Goal: Task Accomplishment & Management: Manage account settings

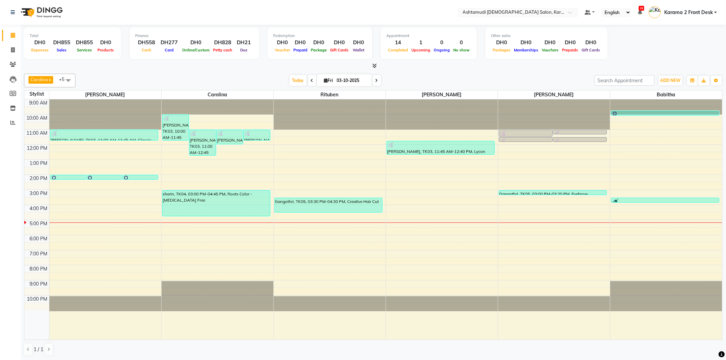
click at [95, 218] on div "9:00 AM 10:00 AM 11:00 AM 12:00 PM 1:00 PM 2:00 PM 3:00 PM 4:00 PM 5:00 PM 6:00…" at bounding box center [373, 220] width 698 height 241
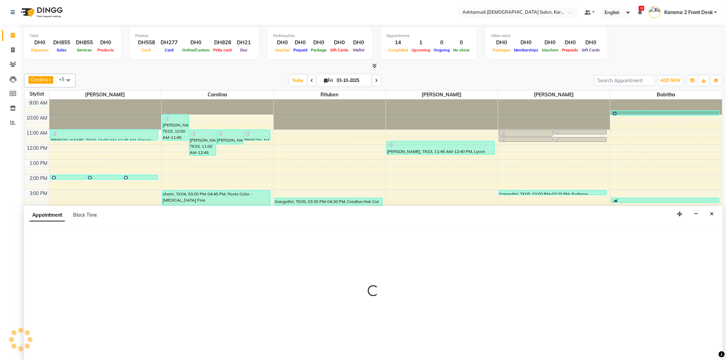
scroll to position [0, 0]
select select "64957"
select select "990"
select select "tentative"
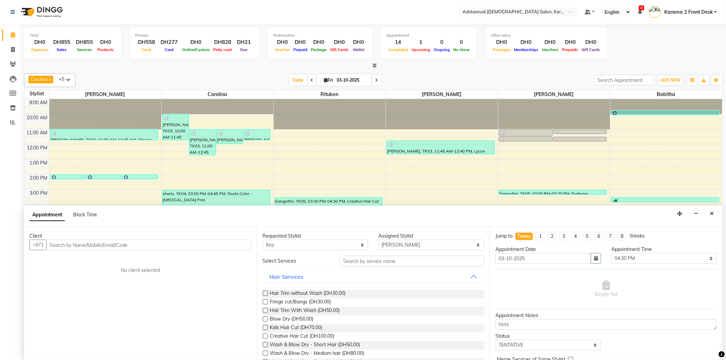
drag, startPoint x: 86, startPoint y: 245, endPoint x: 77, endPoint y: 227, distance: 21.0
click at [86, 233] on div "Client +971 No client selected" at bounding box center [140, 293] width 233 height 133
click at [100, 259] on span "55785121" at bounding box center [88, 259] width 27 height 7
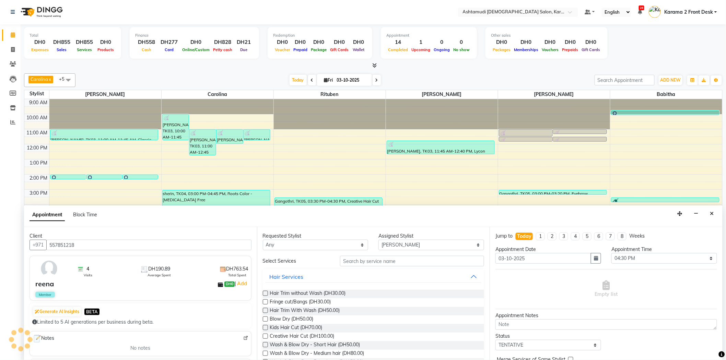
type input "557851218"
click at [383, 259] on input "text" at bounding box center [412, 261] width 144 height 11
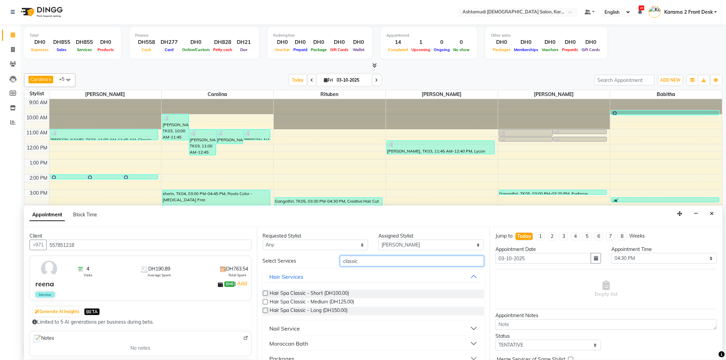
type input "classic"
click at [289, 328] on div "Nail Service" at bounding box center [285, 329] width 31 height 8
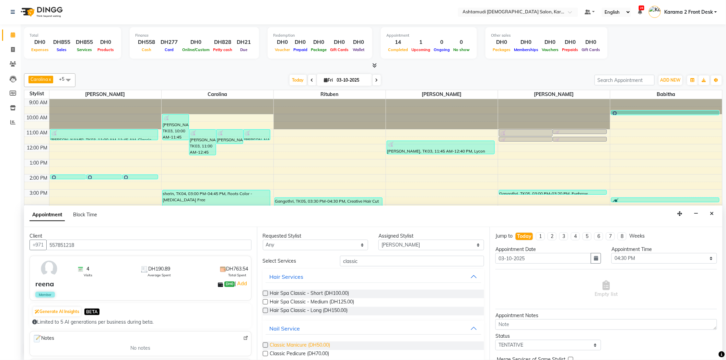
click at [292, 342] on span "Classic Manicure (DH50.00)" at bounding box center [300, 346] width 60 height 9
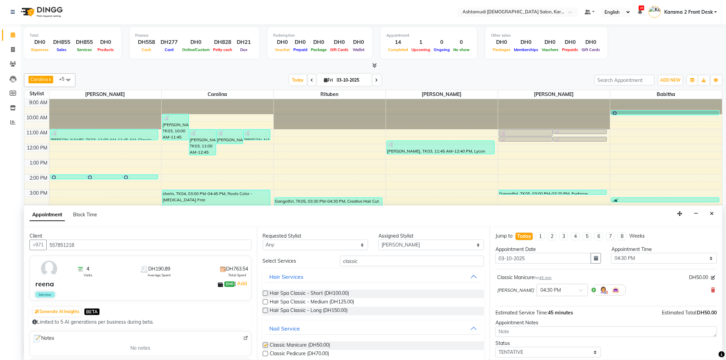
checkbox input "false"
click at [712, 288] on icon at bounding box center [714, 290] width 4 height 5
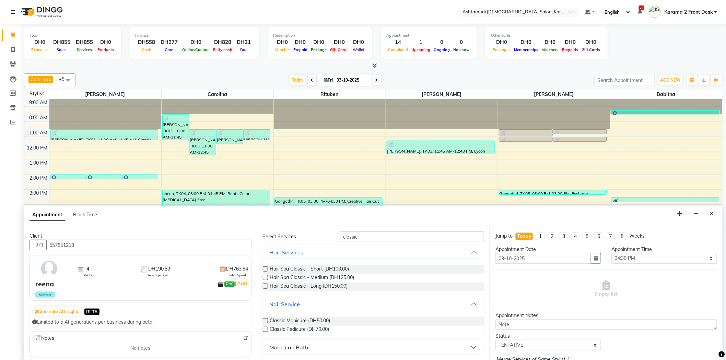
scroll to position [38, 0]
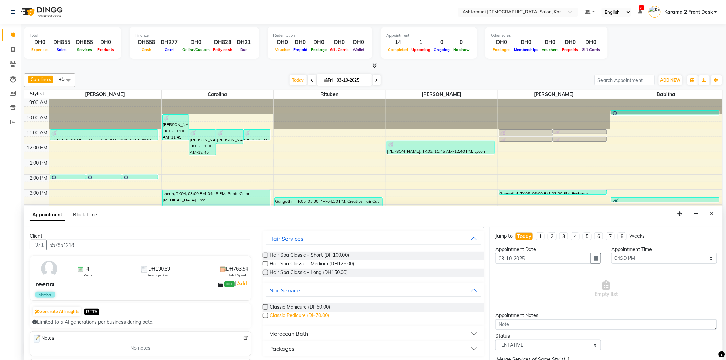
click at [321, 315] on span "Classic Pedicure (DH70.00)" at bounding box center [299, 316] width 59 height 9
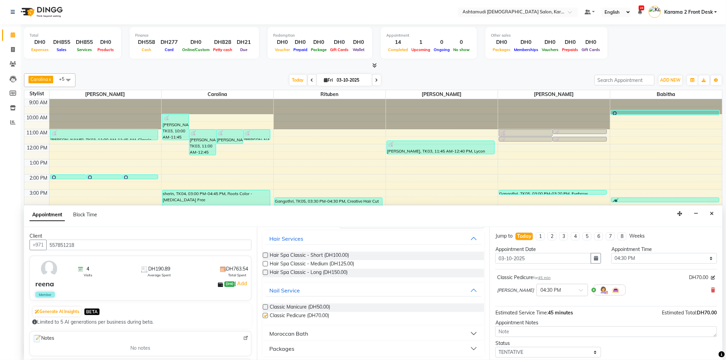
checkbox input "false"
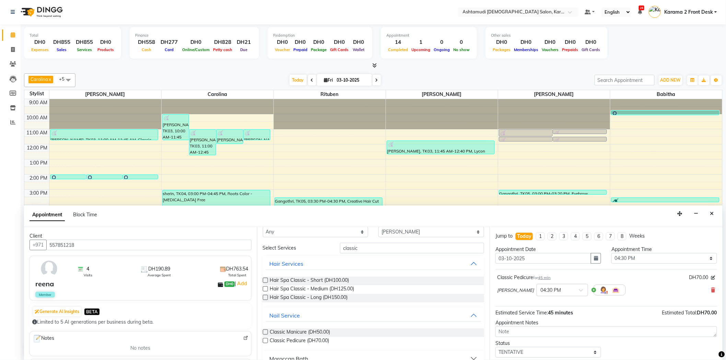
scroll to position [0, 0]
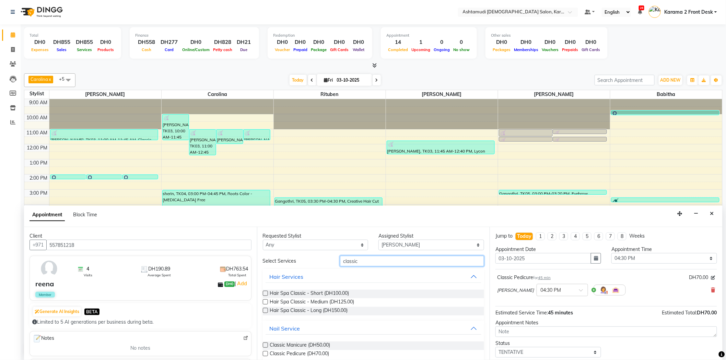
drag, startPoint x: 354, startPoint y: 262, endPoint x: 297, endPoint y: 252, distance: 57.4
click at [297, 252] on div "Requested Stylist Any Babitha Carolina Farsana Begum Geeta Jyothi Krishna Karam…" at bounding box center [373, 293] width 233 height 133
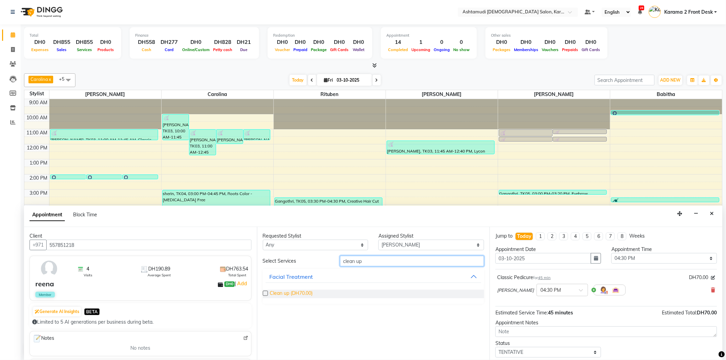
type input "clean up"
click at [301, 292] on span "Clean up (DH70.00)" at bounding box center [291, 294] width 43 height 9
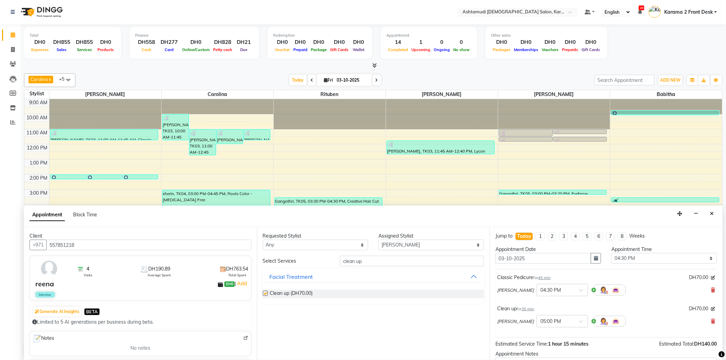
checkbox input "false"
drag, startPoint x: 347, startPoint y: 257, endPoint x: 314, endPoint y: 254, distance: 32.7
click at [314, 254] on div "Requested Stylist Any Babitha Carolina Farsana Begum Geeta Jyothi Krishna Karam…" at bounding box center [373, 293] width 233 height 133
drag, startPoint x: 374, startPoint y: 258, endPoint x: 317, endPoint y: 259, distance: 56.7
click at [317, 259] on div "Select Services clean up" at bounding box center [374, 261] width 232 height 11
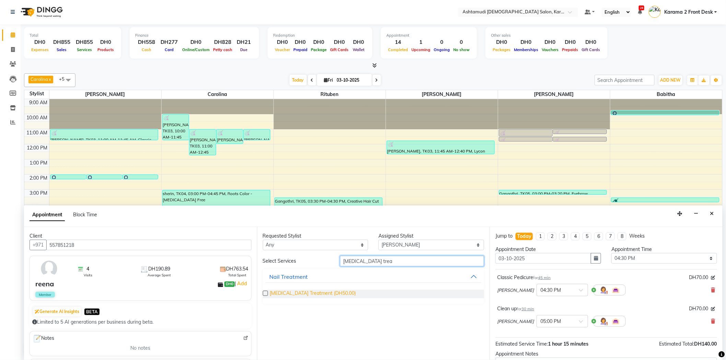
type input "callus trea"
click at [311, 296] on span "Callus Treatment (DH50.00)" at bounding box center [313, 294] width 86 height 9
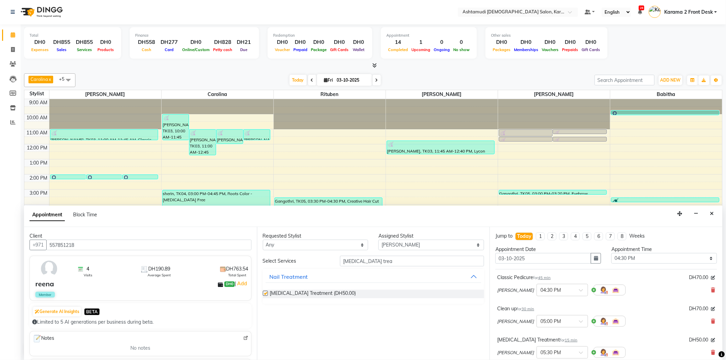
checkbox input "false"
drag, startPoint x: 343, startPoint y: 261, endPoint x: 329, endPoint y: 265, distance: 15.0
click at [339, 263] on div "callus trea" at bounding box center [412, 261] width 154 height 11
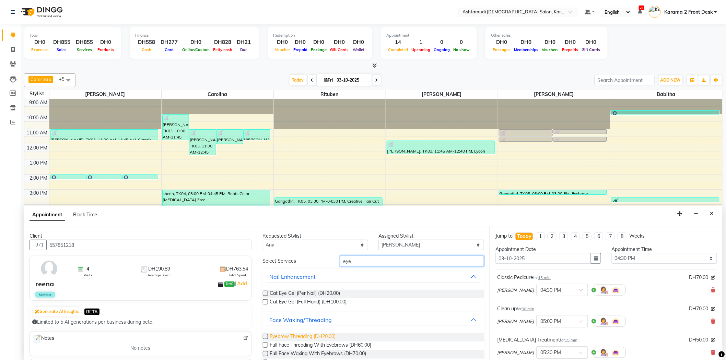
type input "eye"
click at [287, 334] on span "Eyebrow Threading (DH20.00)" at bounding box center [303, 337] width 66 height 9
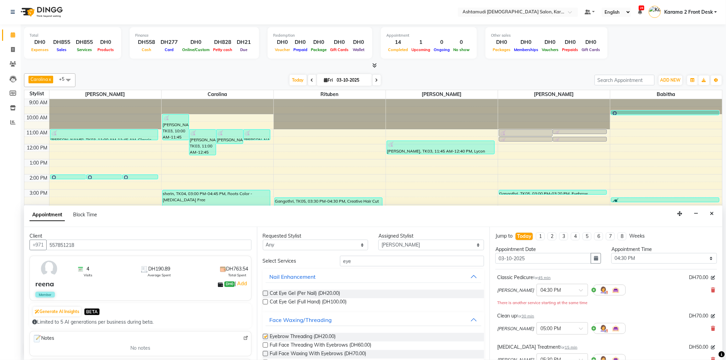
checkbox input "false"
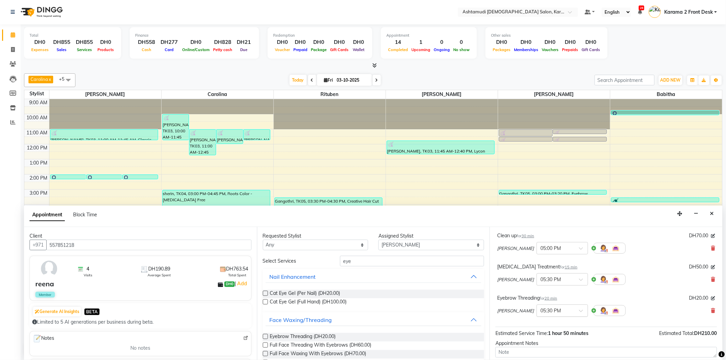
scroll to position [142, 0]
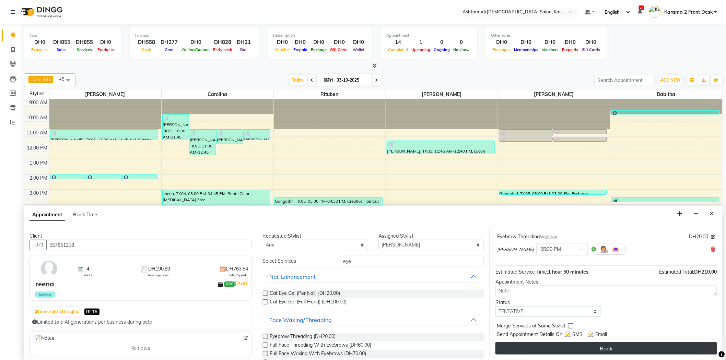
click at [533, 347] on button "Book" at bounding box center [607, 349] width 222 height 12
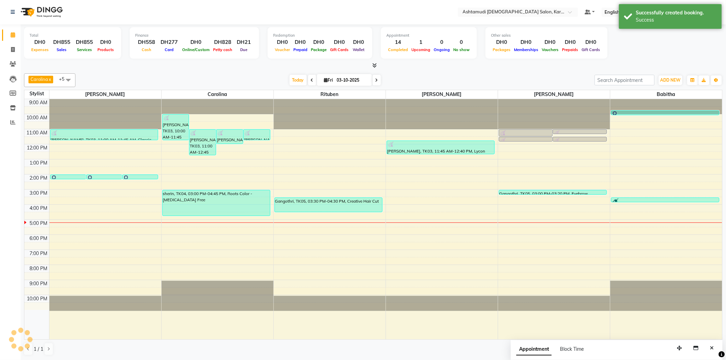
scroll to position [0, 0]
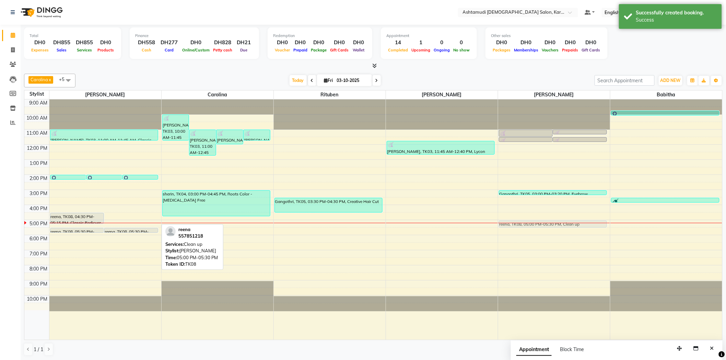
drag, startPoint x: 119, startPoint y: 221, endPoint x: 507, endPoint y: 223, distance: 387.5
click at [507, 223] on tr "thasmi, TK06, 02:00 PM-02:15 PM, Cut & File thasmi, TK06, 02:00 PM-02:15 PM, Ge…" at bounding box center [373, 220] width 698 height 241
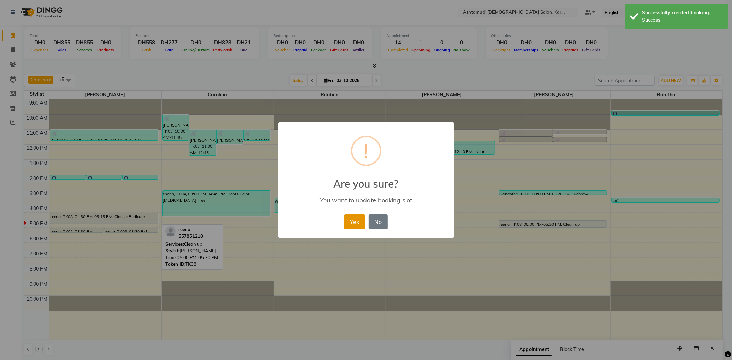
click at [348, 221] on button "Yes" at bounding box center [354, 222] width 21 height 15
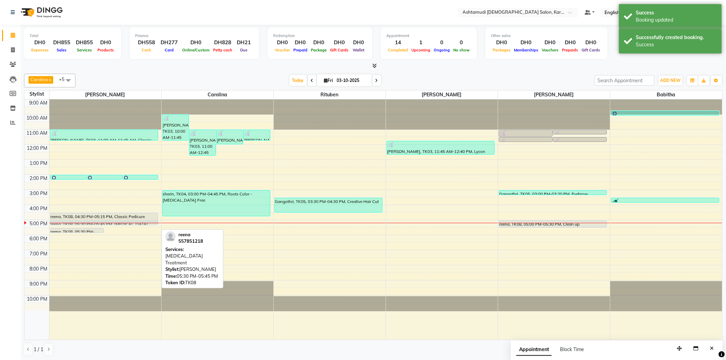
drag, startPoint x: 125, startPoint y: 229, endPoint x: 129, endPoint y: 222, distance: 8.0
click at [129, 222] on div "thasmi, TK06, 02:00 PM-02:15 PM, Cut & File thasmi, TK06, 02:00 PM-02:15 PM, Ge…" at bounding box center [105, 220] width 112 height 241
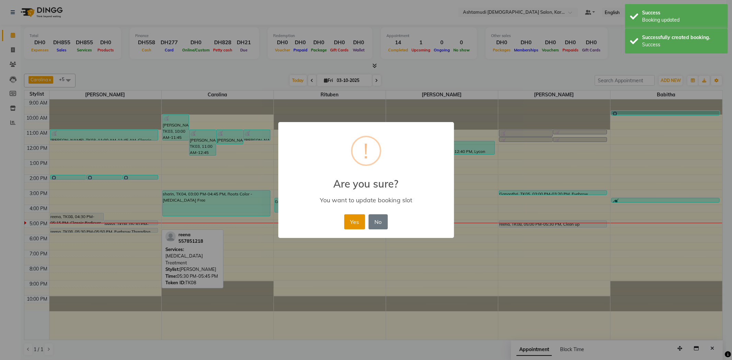
click at [351, 220] on button "Yes" at bounding box center [354, 222] width 21 height 15
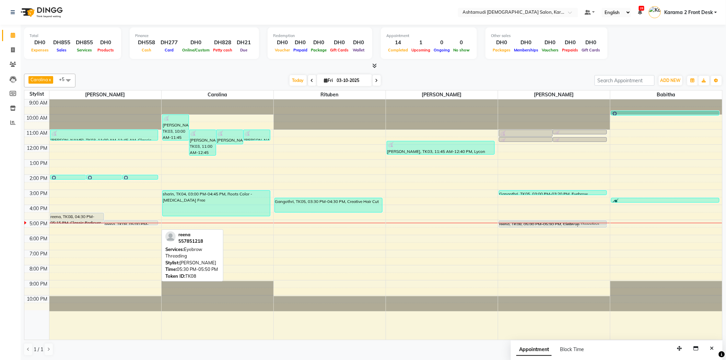
drag, startPoint x: 87, startPoint y: 229, endPoint x: 551, endPoint y: 222, distance: 463.8
click at [551, 222] on tr "thasmi, TK06, 02:00 PM-02:15 PM, Cut & File thasmi, TK06, 02:00 PM-02:15 PM, Ge…" at bounding box center [373, 220] width 698 height 241
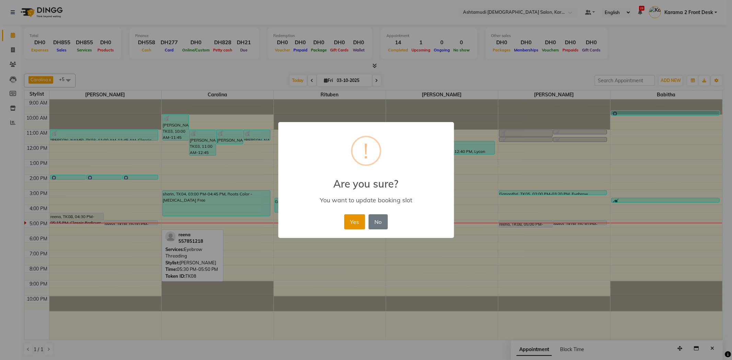
click at [354, 218] on button "Yes" at bounding box center [354, 222] width 21 height 15
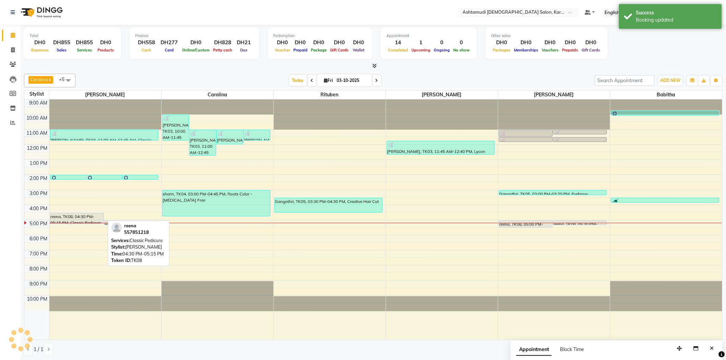
click at [62, 218] on div "reena, TK08, 04:30 PM-05:15 PM, Classic Pedicure" at bounding box center [77, 218] width 54 height 10
click at [67, 217] on div "reena, TK08, 04:30 PM-05:15 PM, Classic Pedicure" at bounding box center [77, 218] width 54 height 10
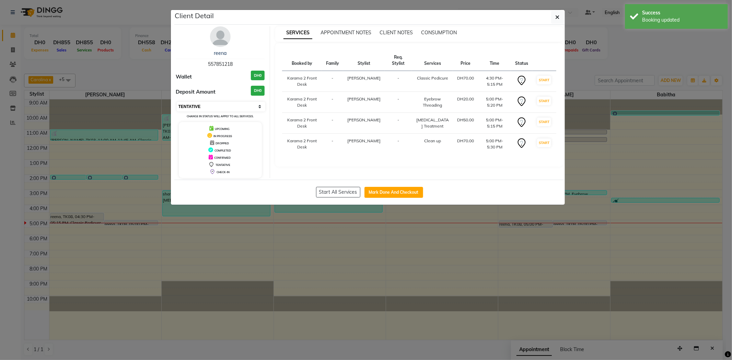
drag, startPoint x: 242, startPoint y: 103, endPoint x: 239, endPoint y: 105, distance: 3.7
click at [242, 103] on select "Select IN SERVICE CONFIRMED TENTATIVE CHECK IN MARK DONE DROPPED UPCOMING" at bounding box center [221, 107] width 89 height 10
click at [177, 102] on select "Select IN SERVICE CONFIRMED TENTATIVE CHECK IN MARK DONE DROPPED UPCOMING" at bounding box center [221, 107] width 89 height 10
select select "select"
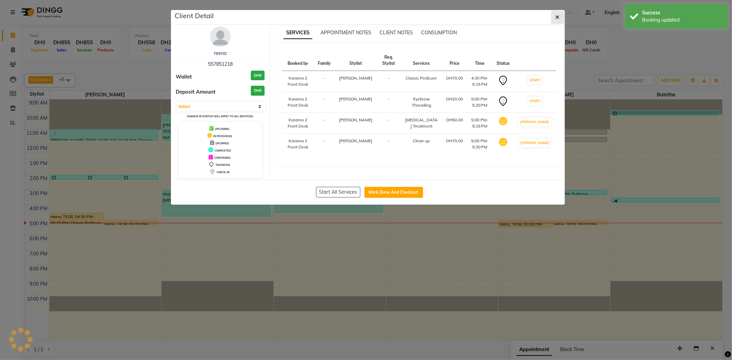
click at [551, 16] on button "button" at bounding box center [557, 17] width 13 height 13
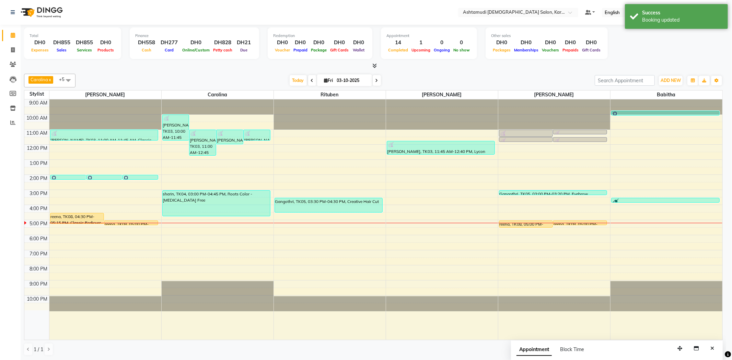
click at [556, 15] on div "SERVICES APPOINTMENT NOTES CLIENT NOTES CONSUMPTION Booked by Family Stylist Re…" at bounding box center [419, 68] width 298 height 152
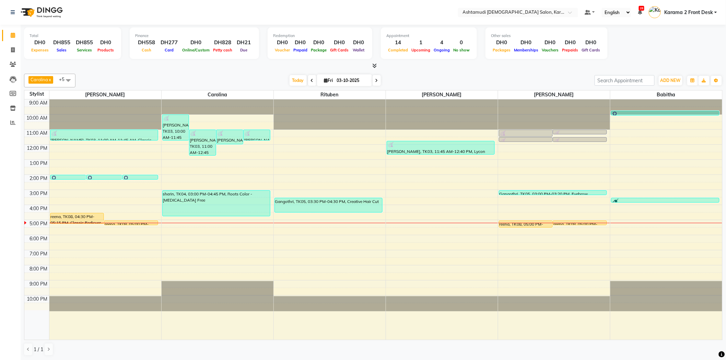
click at [125, 69] on div at bounding box center [373, 65] width 699 height 7
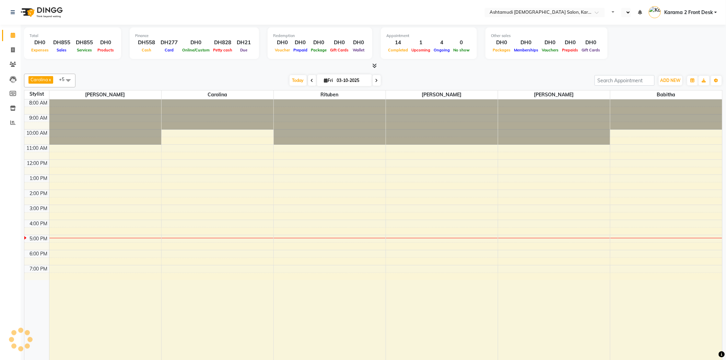
select select "en"
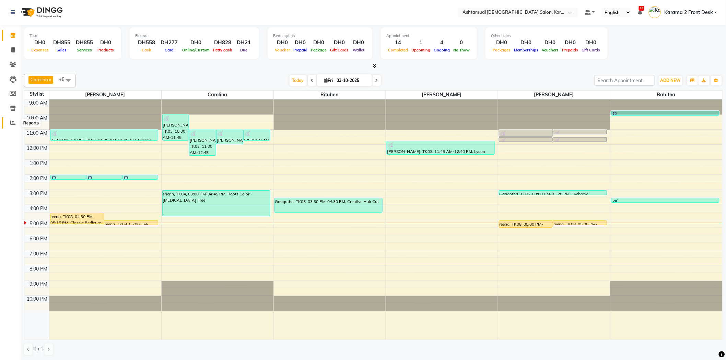
drag, startPoint x: 10, startPoint y: 126, endPoint x: 18, endPoint y: 120, distance: 9.1
click at [10, 125] on icon at bounding box center [12, 122] width 5 height 5
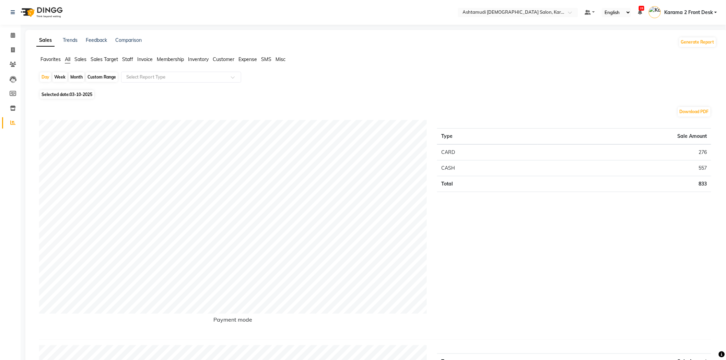
click at [125, 57] on span "Staff" at bounding box center [127, 59] width 11 height 6
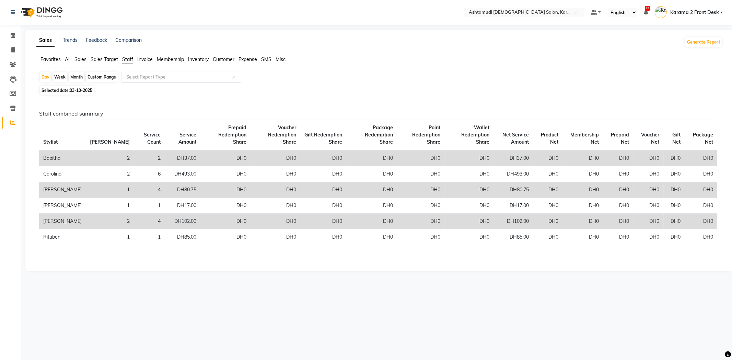
drag, startPoint x: 132, startPoint y: 68, endPoint x: 137, endPoint y: 74, distance: 8.2
click at [133, 72] on app-reports "Favorites All Sales Sales Target Staff Invoice Membership Inventory Customer Ex…" at bounding box center [379, 160] width 695 height 209
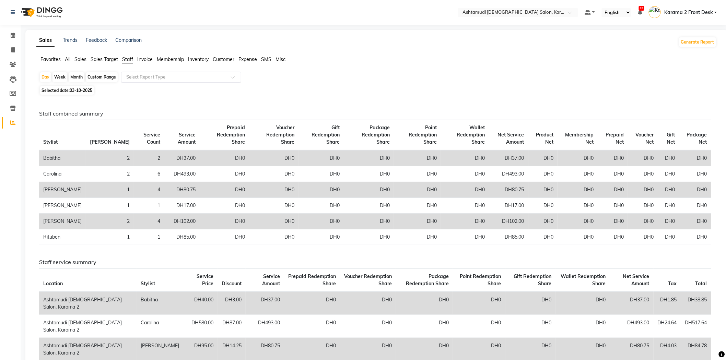
click at [137, 74] on input "text" at bounding box center [174, 77] width 99 height 7
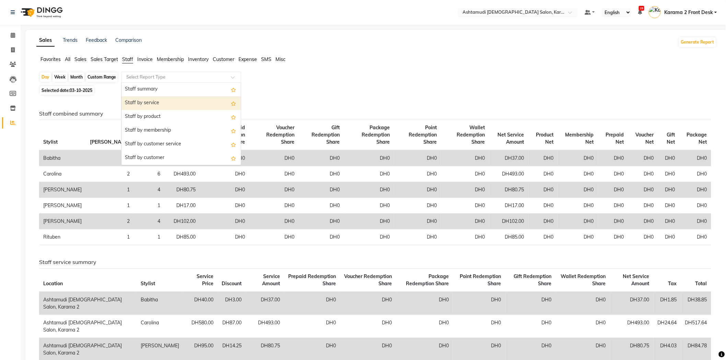
click at [165, 105] on div "Staff by service" at bounding box center [181, 103] width 119 height 14
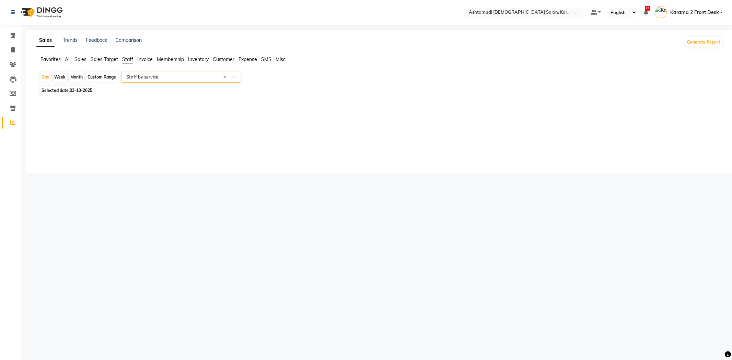
select select "full_report"
select select "csv"
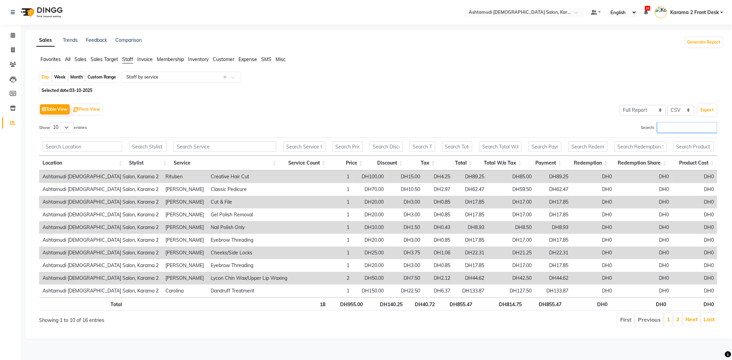
click at [670, 129] on input "Search:" at bounding box center [687, 127] width 60 height 11
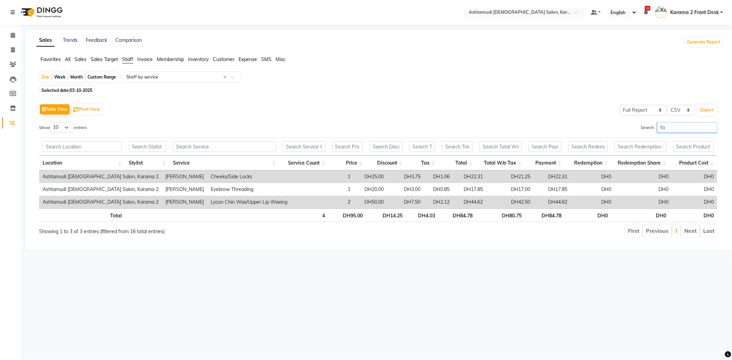
type input "f"
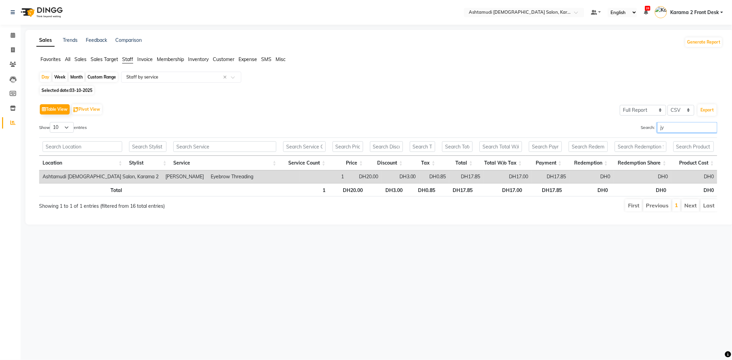
type input "j"
type input "b"
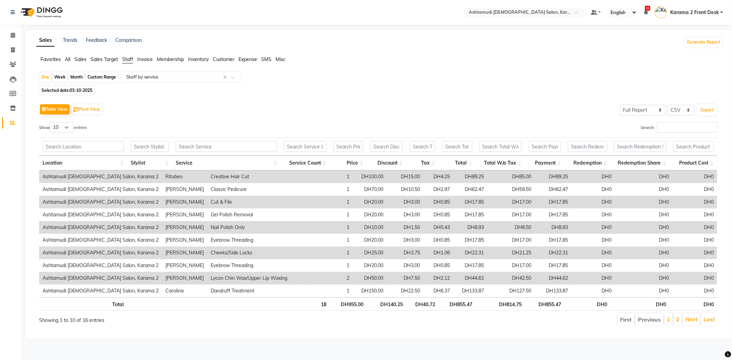
click at [19, 36] on li "Calendar" at bounding box center [10, 35] width 21 height 15
click at [14, 35] on icon at bounding box center [13, 35] width 4 height 5
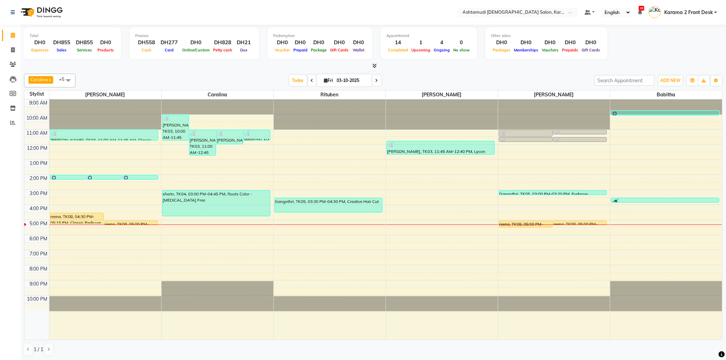
click at [636, 224] on div "9:00 AM 10:00 AM 11:00 AM 12:00 PM 1:00 PM 2:00 PM 3:00 PM 4:00 PM 5:00 PM 6:00…" at bounding box center [373, 220] width 698 height 241
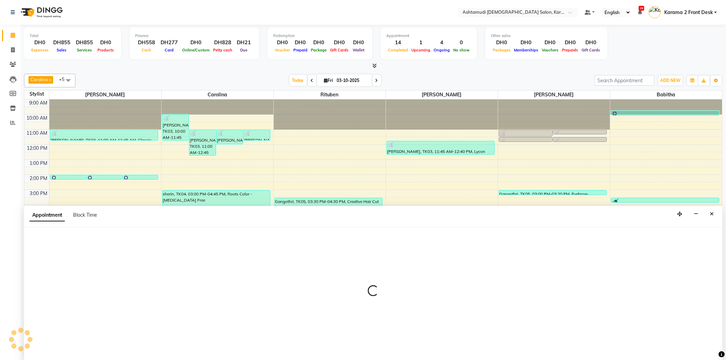
scroll to position [0, 0]
select select "81973"
select select "1020"
select select "tentative"
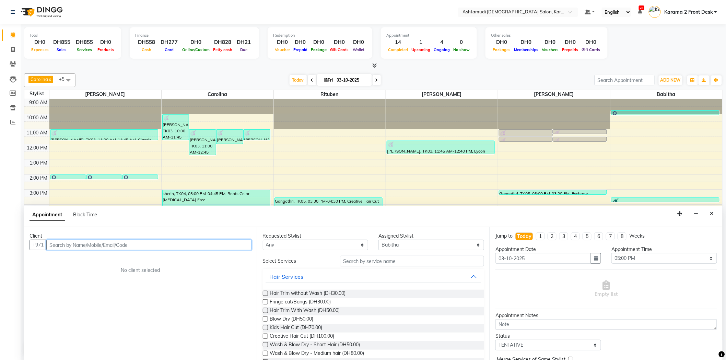
click at [72, 244] on input "text" at bounding box center [148, 245] width 205 height 11
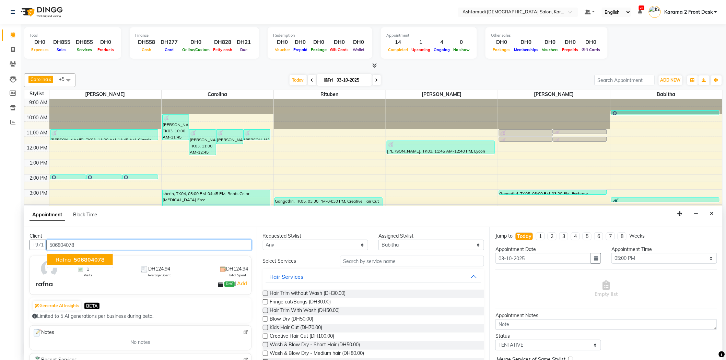
click at [74, 260] on span "506804078" at bounding box center [89, 259] width 31 height 7
click at [97, 257] on ngb-highlight "506804078" at bounding box center [87, 259] width 31 height 7
type input "506804078"
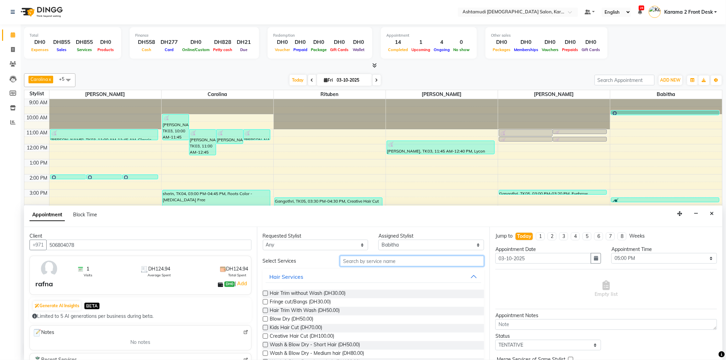
click at [369, 260] on input "text" at bounding box center [412, 261] width 144 height 11
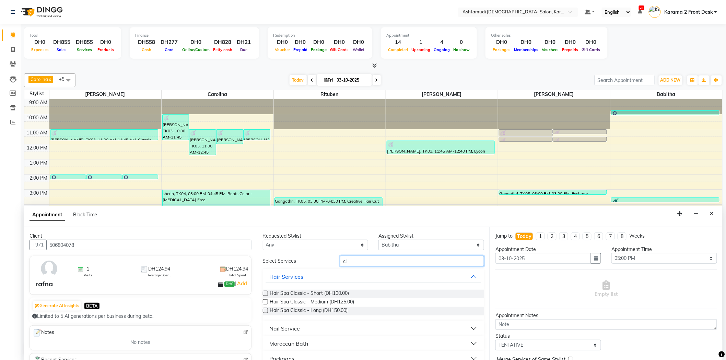
type input "c"
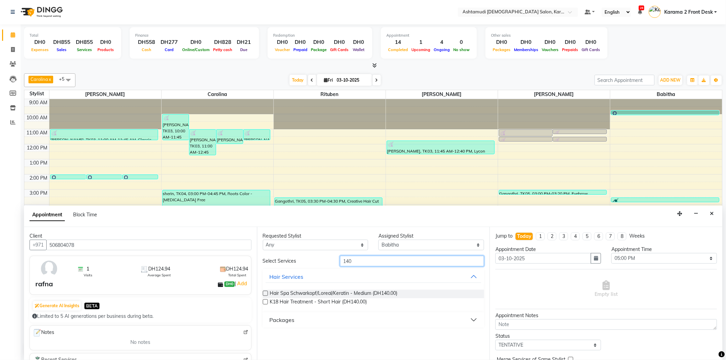
scroll to position [0, 0]
type input "140"
click at [359, 321] on button "Packages" at bounding box center [374, 320] width 216 height 12
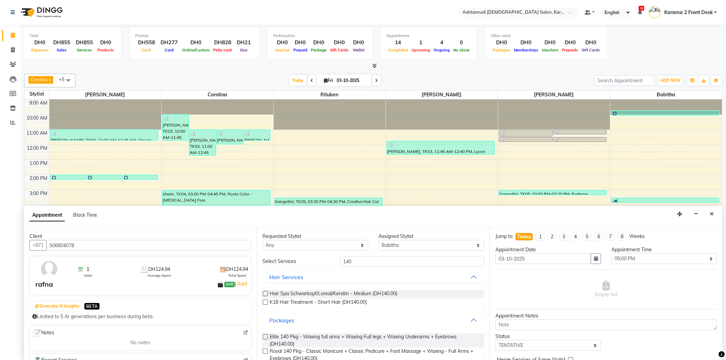
scroll to position [12, 0]
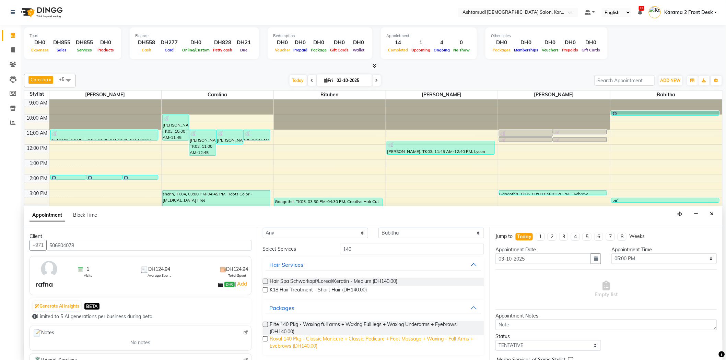
click at [301, 341] on span "Royal 140 Pkg - Classic Manicure + Classic Pedicure + Foot Massage + Waxing - F…" at bounding box center [374, 343] width 209 height 14
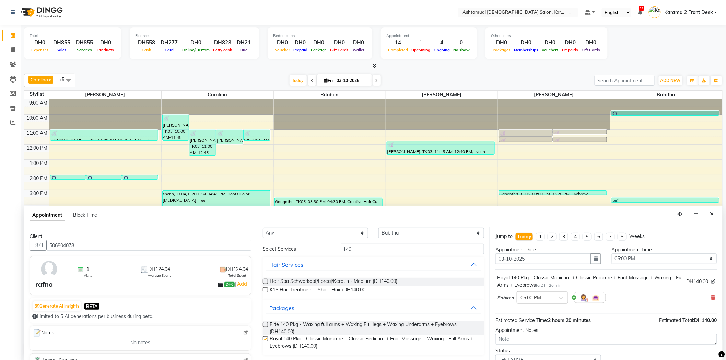
checkbox input "false"
drag, startPoint x: 379, startPoint y: 244, endPoint x: 314, endPoint y: 258, distance: 66.4
click at [317, 255] on div "Select Services 140 Hair Services Hair Spa Schwarkopf/Loreal/Keratin - Medium (…" at bounding box center [374, 300] width 222 height 112
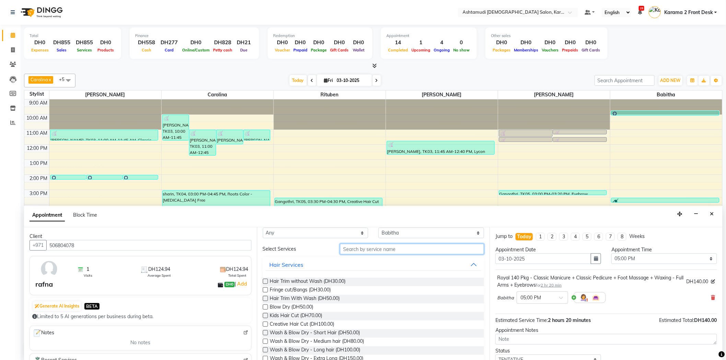
click at [368, 253] on input "text" at bounding box center [412, 249] width 144 height 11
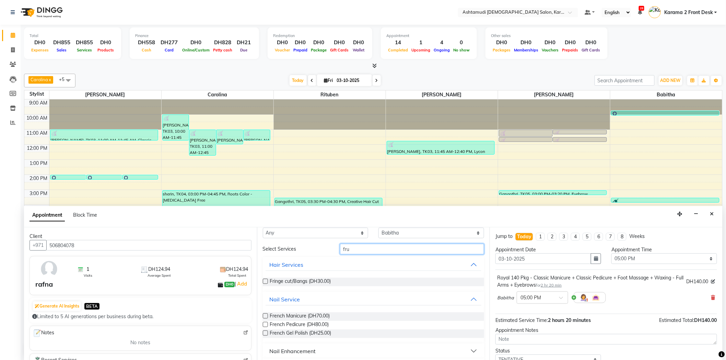
scroll to position [0, 0]
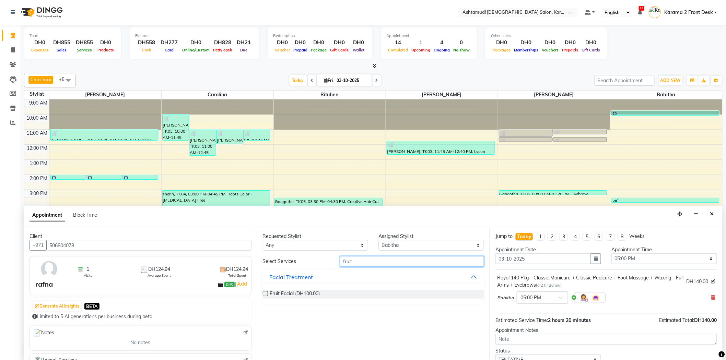
type input "fruit"
click at [275, 289] on div "Fruit Facial (DH100.00)" at bounding box center [374, 295] width 222 height 20
click at [275, 290] on span "Fruit Facial (DH100.00)" at bounding box center [295, 294] width 50 height 9
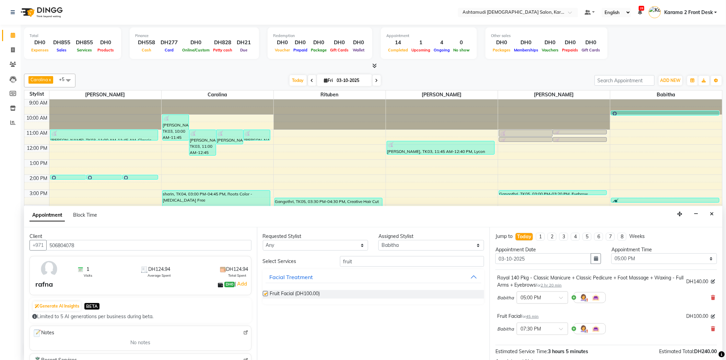
checkbox input "false"
drag, startPoint x: 360, startPoint y: 262, endPoint x: 290, endPoint y: 266, distance: 69.4
click at [291, 266] on div "Select Services fruit" at bounding box center [374, 261] width 232 height 11
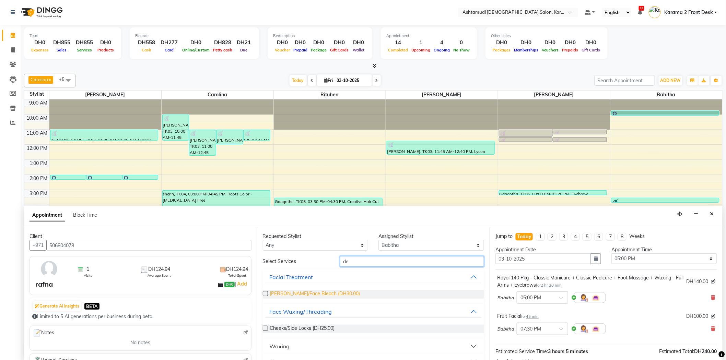
type input "de"
click at [299, 290] on span "De-Tan/Face Bleach (DH30.00)" at bounding box center [315, 294] width 90 height 9
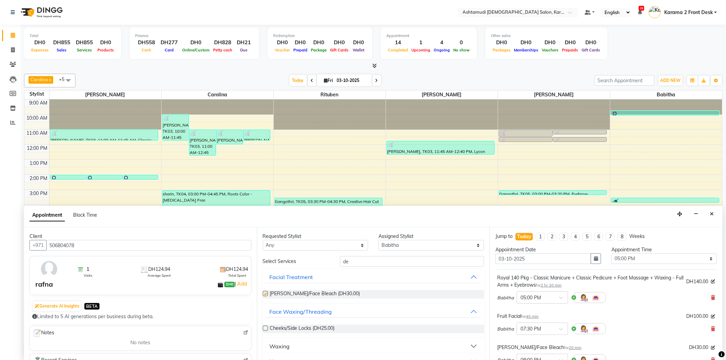
checkbox input "false"
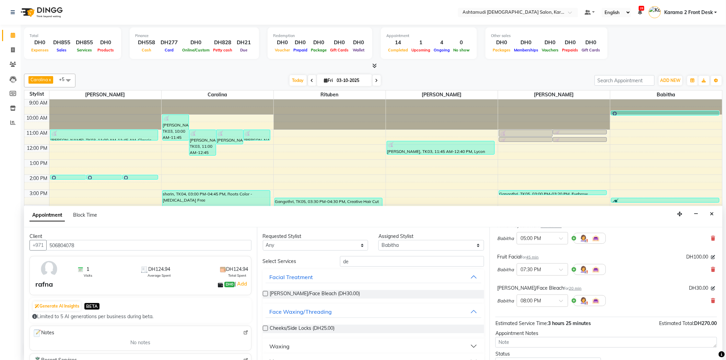
scroll to position [111, 0]
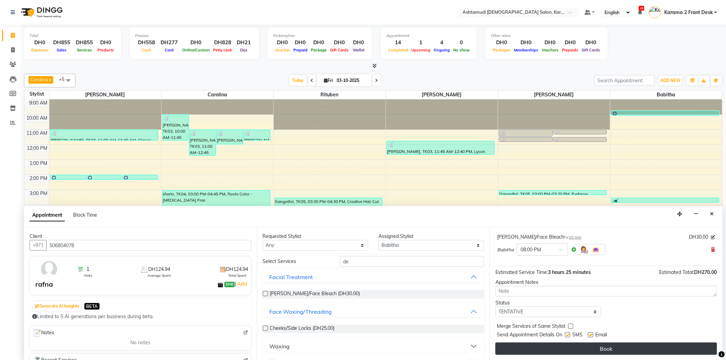
click at [552, 348] on button "Book" at bounding box center [607, 349] width 222 height 12
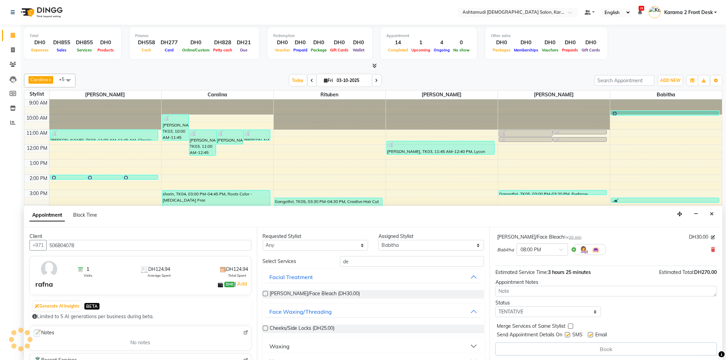
click at [594, 349] on div "Book" at bounding box center [607, 349] width 222 height 13
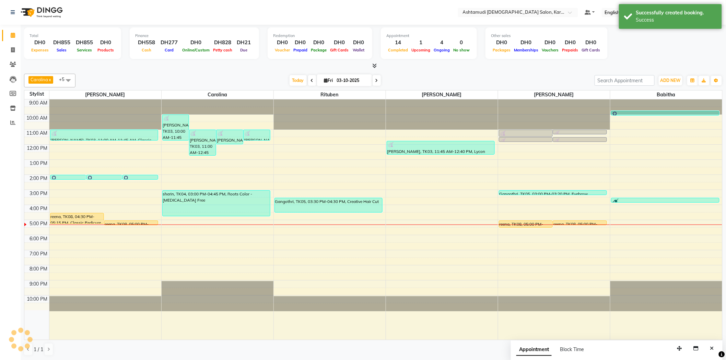
drag, startPoint x: 606, startPoint y: 353, endPoint x: 627, endPoint y: 327, distance: 32.9
click at [607, 352] on div "Appointment Block Time" at bounding box center [617, 351] width 212 height 21
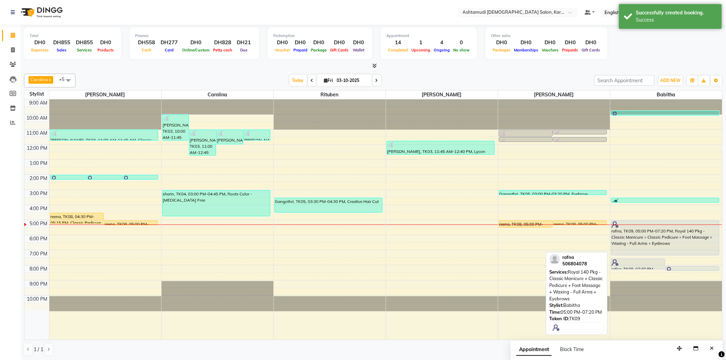
click at [659, 238] on div "rafna, TK09, 05:00 PM-07:20 PM, Royal 140 Pkg - Classic Manicure + Classic Pedi…" at bounding box center [666, 238] width 108 height 34
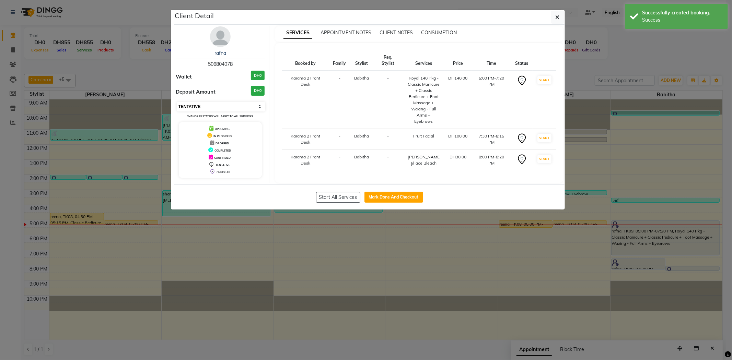
click at [204, 105] on select "Select IN SERVICE CONFIRMED TENTATIVE CHECK IN MARK DONE DROPPED UPCOMING" at bounding box center [221, 107] width 89 height 10
select select "1"
click at [177, 102] on select "Select IN SERVICE CONFIRMED TENTATIVE CHECK IN MARK DONE DROPPED UPCOMING" at bounding box center [221, 107] width 89 height 10
click at [556, 15] on icon "button" at bounding box center [558, 16] width 4 height 5
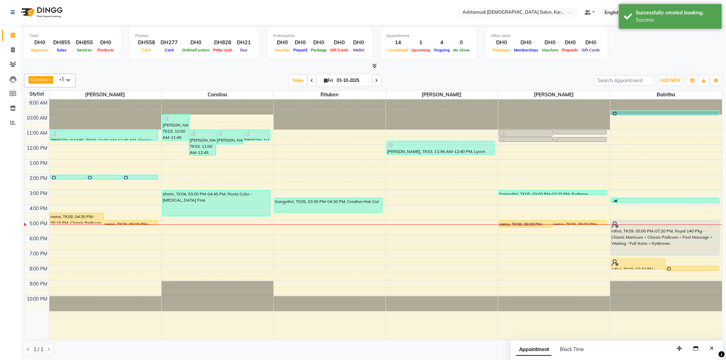
drag, startPoint x: 154, startPoint y: 70, endPoint x: 51, endPoint y: 4, distance: 122.3
click at [152, 70] on div "Total DH0 Expenses DH855 Sales DH855 Services DH0 Products Finance DH558 Cash D…" at bounding box center [374, 193] width 706 height 336
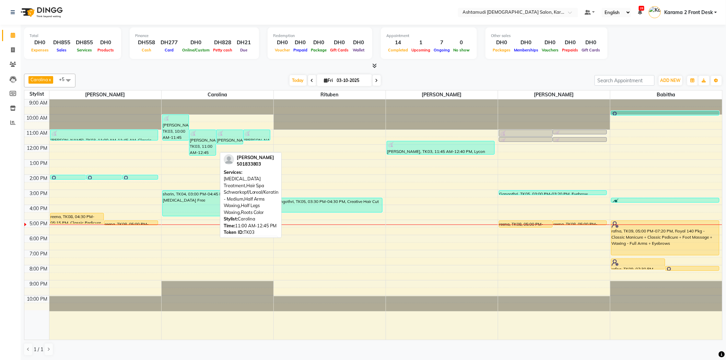
click at [194, 148] on div "[PERSON_NAME], TK03, 11:00 AM-12:45 PM, [MEDICAL_DATA] Treatment,Hair Spa Schwa…" at bounding box center [202, 142] width 26 height 25
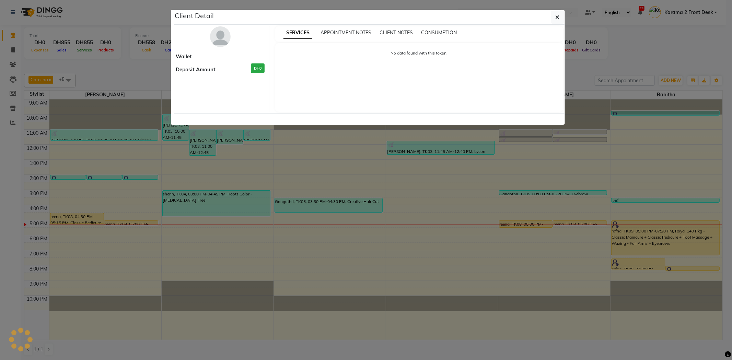
select select "3"
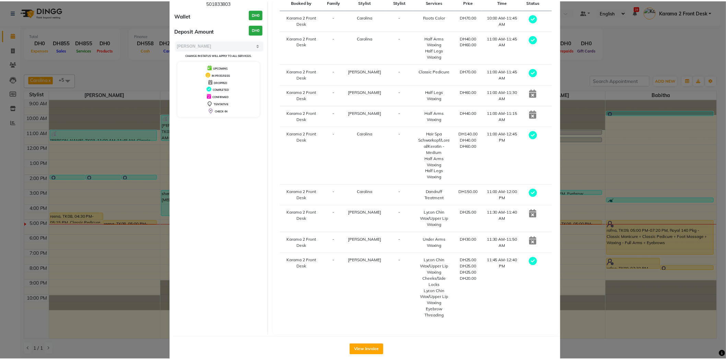
scroll to position [74, 0]
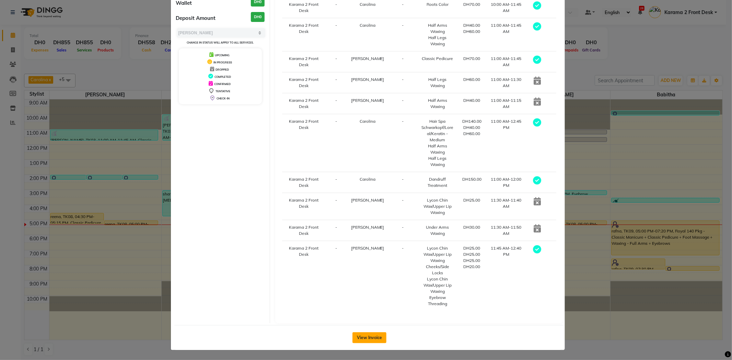
click at [361, 336] on button "View Invoice" at bounding box center [370, 338] width 34 height 11
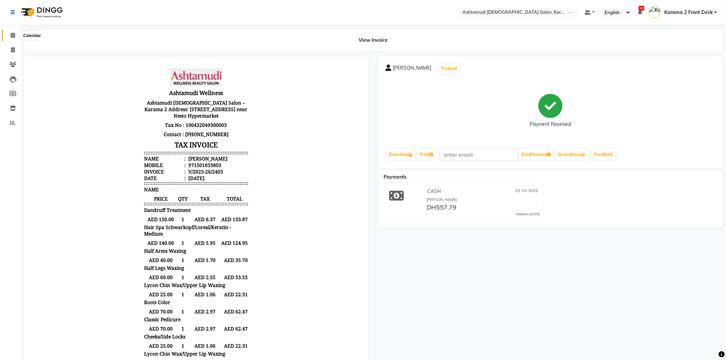
click at [9, 37] on span at bounding box center [13, 36] width 12 height 8
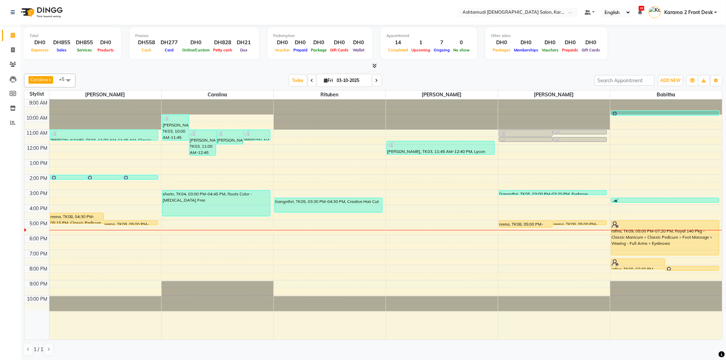
click at [170, 58] on div "Finance DH558 Cash DH277 Card DH0 Online/Custom DH828 [PERSON_NAME] cash DH21 D…" at bounding box center [194, 43] width 129 height 32
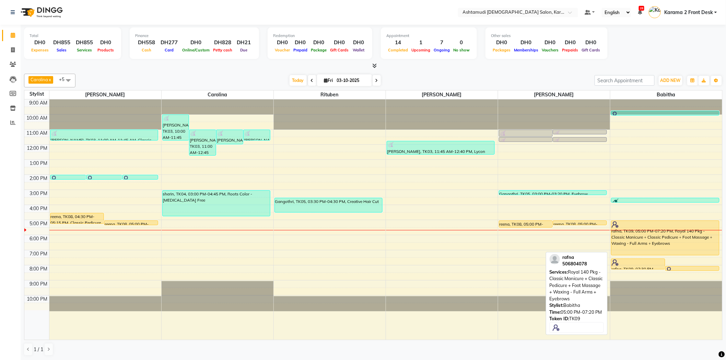
click at [656, 245] on div "rafna, TK09, 05:00 PM-07:20 PM, Royal 140 Pkg - Classic Manicure + Classic Pedi…" at bounding box center [666, 238] width 108 height 34
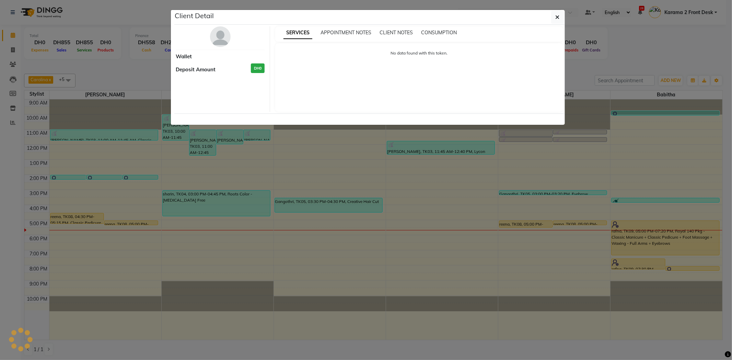
select select "1"
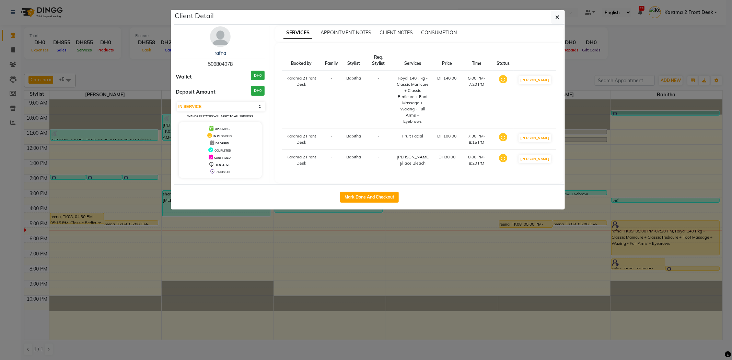
click at [229, 64] on span "506804078" at bounding box center [220, 64] width 25 height 6
copy span "506804078"
click at [564, 20] on button "button" at bounding box center [557, 17] width 13 height 13
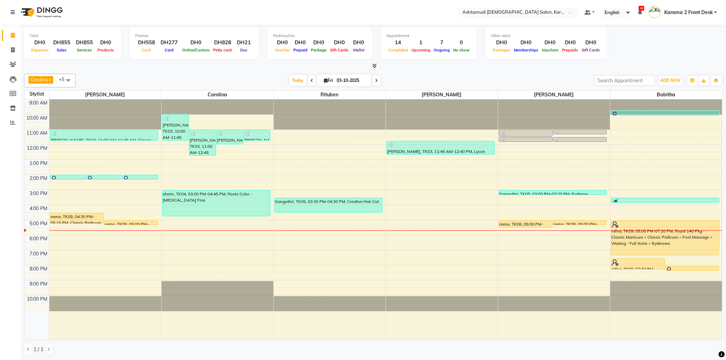
click at [245, 67] on div at bounding box center [373, 65] width 699 height 7
click at [7, 60] on link "Clients" at bounding box center [10, 64] width 16 height 11
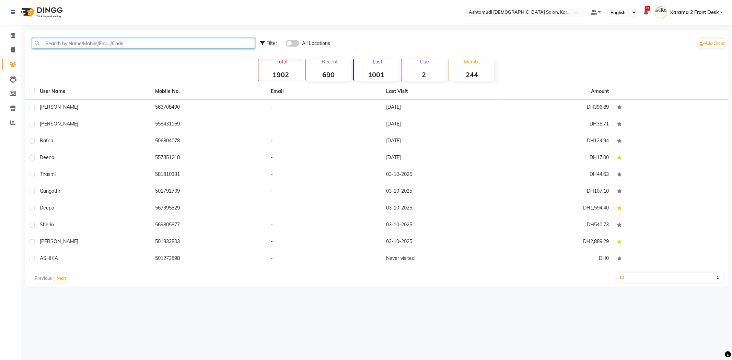
click at [50, 44] on input "text" at bounding box center [143, 43] width 223 height 11
paste input "506804078"
type input "506804078"
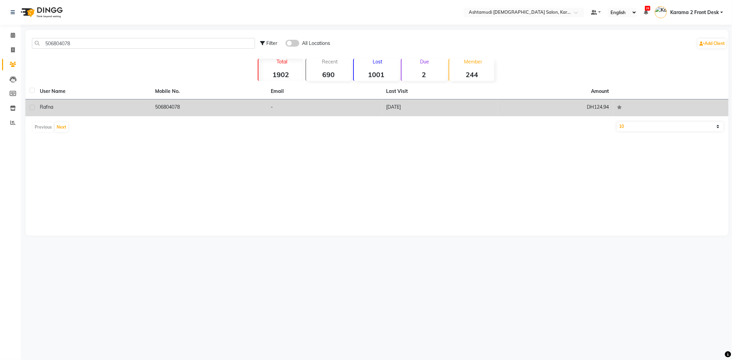
click at [344, 114] on td "-" at bounding box center [325, 108] width 116 height 17
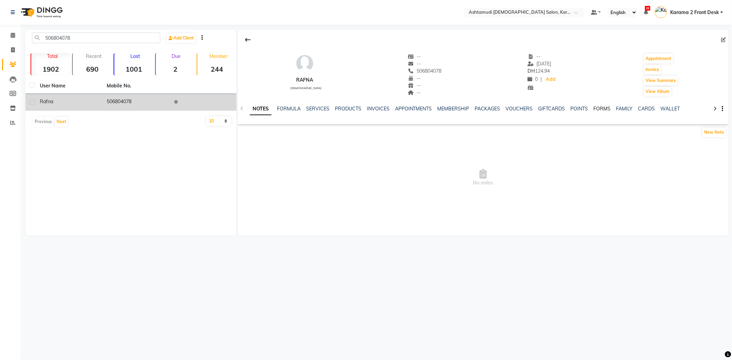
click at [602, 107] on link "FORMS" at bounding box center [602, 109] width 17 height 6
click at [265, 131] on button "Request New Form" at bounding box center [262, 132] width 49 height 11
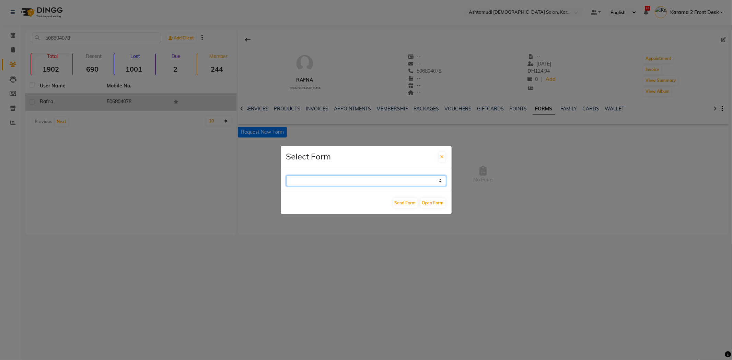
click at [308, 177] on select "WAXING CLIENT CONSULTATION FORM FACIAL-CLIENT CONSULTATION FORM HAIR TREATMENT …" at bounding box center [366, 181] width 160 height 11
select select "264"
click at [286, 176] on select "WAXING CLIENT CONSULTATION FORM FACIAL-CLIENT CONSULTATION FORM HAIR TREATMENT …" at bounding box center [366, 181] width 160 height 11
click at [432, 205] on button "Open Form" at bounding box center [432, 203] width 25 height 10
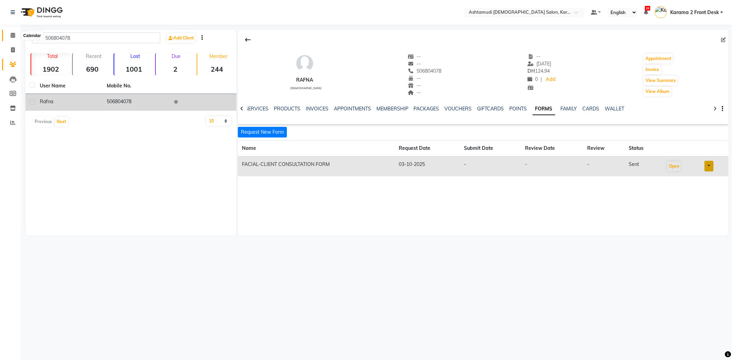
click at [9, 33] on span at bounding box center [13, 36] width 12 height 8
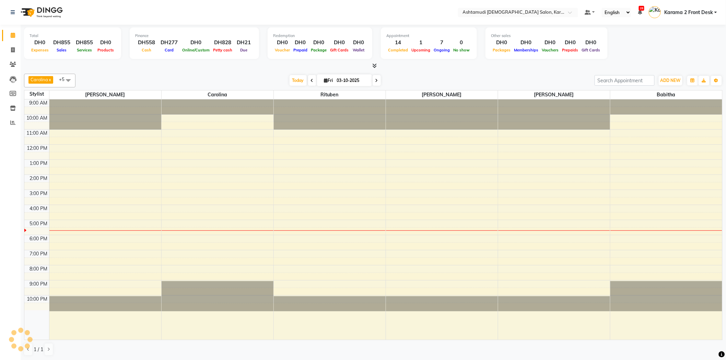
click at [147, 18] on nav "Select Location × Ashtamudi [DEMOGRAPHIC_DATA] Salon, Karama 2 Default Panel My…" at bounding box center [363, 12] width 726 height 25
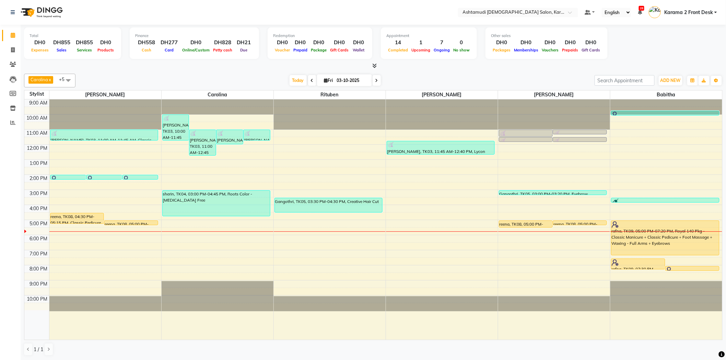
click at [193, 15] on nav "Select Location × Ashtamudi [DEMOGRAPHIC_DATA] Salon, Karama 2 Default Panel My…" at bounding box center [363, 12] width 726 height 25
click at [544, 166] on div "9:00 AM 10:00 AM 11:00 AM 12:00 PM 1:00 PM 2:00 PM 3:00 PM 4:00 PM 5:00 PM 6:00…" at bounding box center [373, 220] width 698 height 241
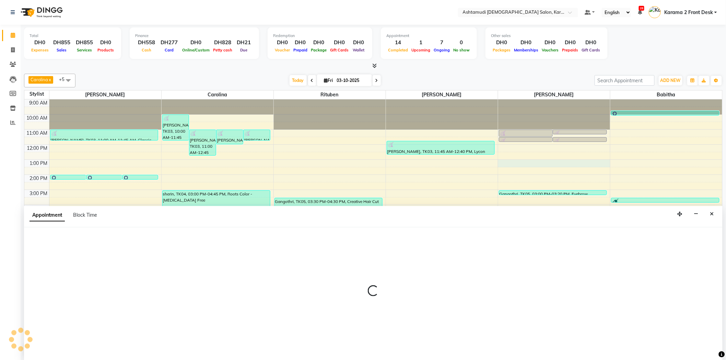
scroll to position [0, 0]
select select "81433"
select select "780"
select select "tentative"
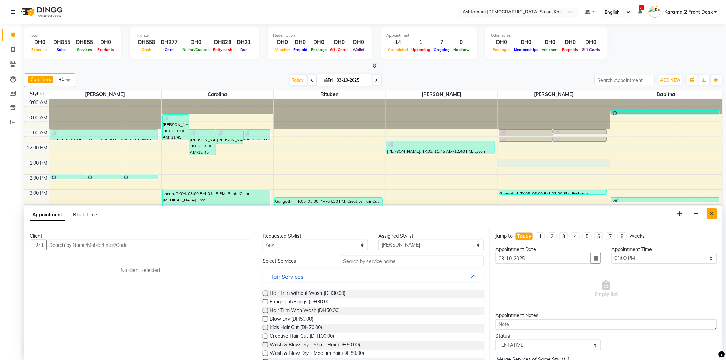
click at [708, 213] on button "Close" at bounding box center [712, 214] width 10 height 11
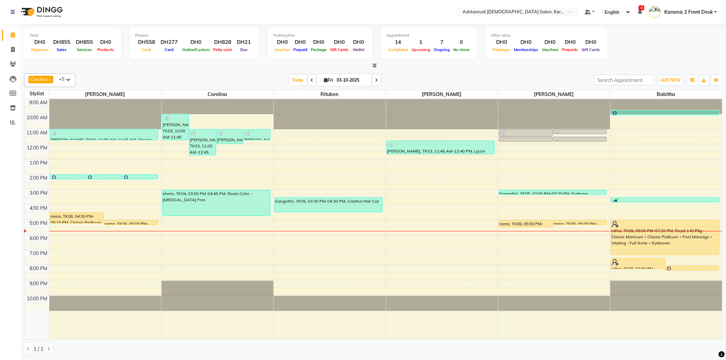
click at [553, 3] on nav "Select Location × Ashtamudi [DEMOGRAPHIC_DATA] Salon, Karama 2 Default Panel My…" at bounding box center [363, 12] width 726 height 25
click at [564, 76] on div "[DATE] [DATE]" at bounding box center [335, 80] width 512 height 10
drag, startPoint x: 549, startPoint y: 66, endPoint x: 544, endPoint y: 68, distance: 5.4
click at [547, 67] on div at bounding box center [373, 65] width 699 height 7
click at [251, 74] on div "Carolina x Linda x Farsana Begum x Jyothi Krishna x Babitha x Rituben x +5 Sele…" at bounding box center [373, 80] width 699 height 14
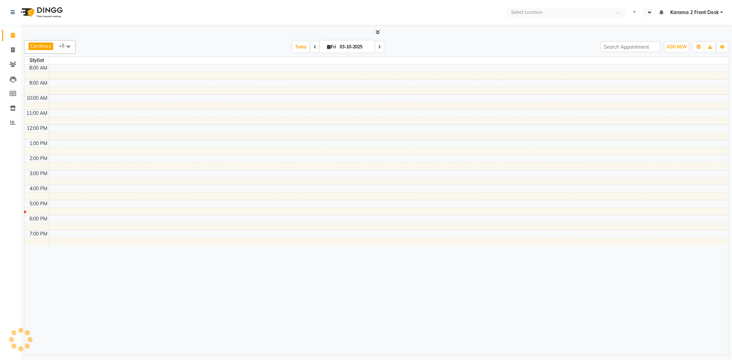
select select "en"
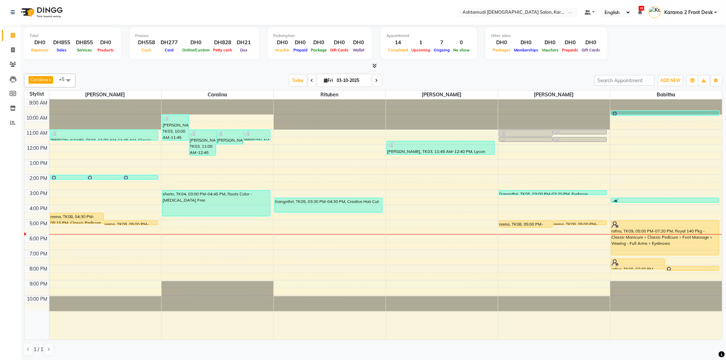
drag, startPoint x: 508, startPoint y: 84, endPoint x: 462, endPoint y: 35, distance: 67.3
click at [507, 84] on div "[DATE] [DATE]" at bounding box center [335, 81] width 512 height 10
click at [198, 93] on span "Carolina" at bounding box center [218, 95] width 112 height 9
click at [192, 81] on div "[DATE] [DATE]" at bounding box center [335, 81] width 512 height 10
click at [297, 80] on span "Today" at bounding box center [298, 80] width 17 height 11
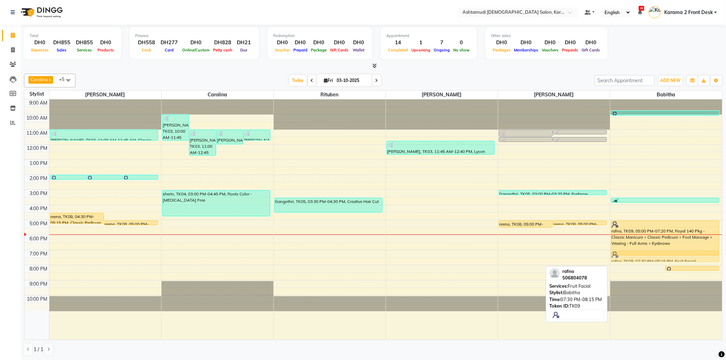
drag, startPoint x: 632, startPoint y: 263, endPoint x: 638, endPoint y: 254, distance: 10.2
click at [638, 254] on div "rafna, TK09, 07:30 PM-08:15 PM, Fruit Facial rafna, TK09, 08:00 PM-08:20 PM, [P…" at bounding box center [667, 220] width 112 height 241
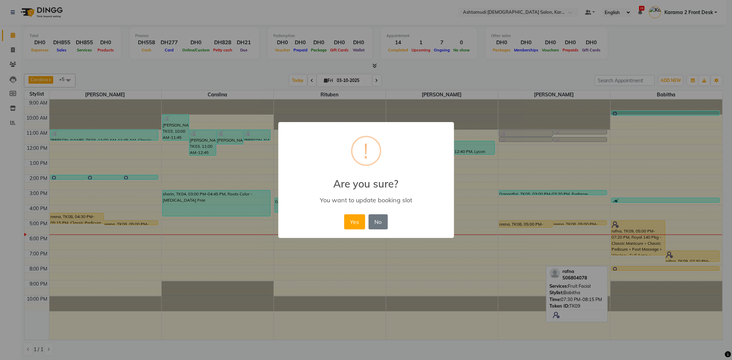
click at [352, 227] on button "Yes" at bounding box center [354, 222] width 21 height 15
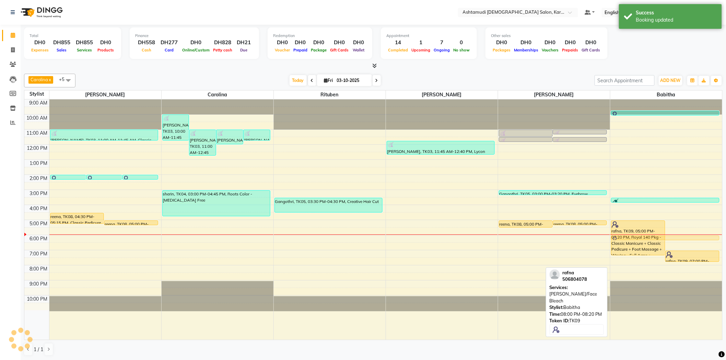
drag, startPoint x: 653, startPoint y: 269, endPoint x: 648, endPoint y: 240, distance: 28.9
click at [648, 240] on div "rafna, TK09, 05:00 PM-07:20 PM, Royal 140 Pkg - Classic Manicure + Classic Pedi…" at bounding box center [667, 220] width 112 height 241
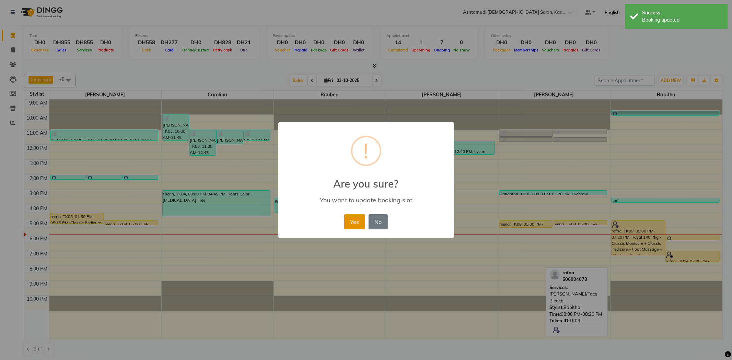
drag, startPoint x: 357, startPoint y: 217, endPoint x: 492, endPoint y: 216, distance: 134.6
click at [366, 215] on div "Yes No No" at bounding box center [366, 222] width 47 height 19
click at [349, 220] on button "Yes" at bounding box center [354, 222] width 21 height 15
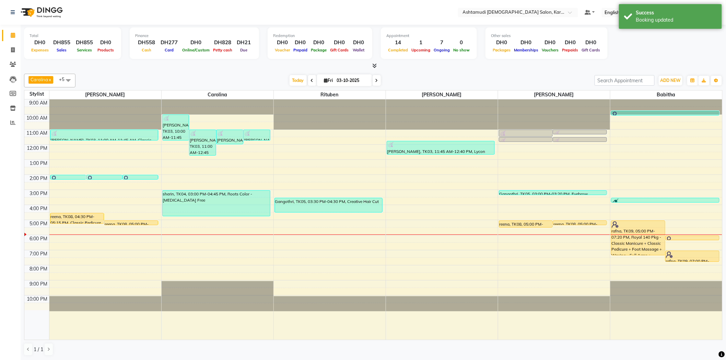
click at [280, 78] on div "[DATE] [DATE]" at bounding box center [335, 81] width 512 height 10
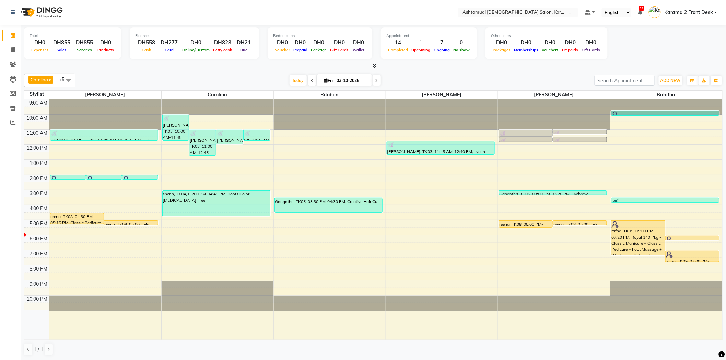
click at [126, 71] on div "Carolina x [PERSON_NAME] x [PERSON_NAME] x [PERSON_NAME] x [PERSON_NAME] x Ritu…" at bounding box center [373, 215] width 699 height 288
click at [164, 13] on nav "Select Location × Ashtamudi [DEMOGRAPHIC_DATA] Salon, Karama 2 Default Panel My…" at bounding box center [363, 12] width 726 height 25
click at [168, 8] on nav "Select Location × Ashtamudi [DEMOGRAPHIC_DATA] Salon, Karama 2 Default Panel My…" at bounding box center [363, 12] width 726 height 25
click at [176, 4] on nav "Select Location × Ashtamudi [DEMOGRAPHIC_DATA] Salon, Karama 2 Default Panel My…" at bounding box center [363, 12] width 726 height 25
